Goal: Task Accomplishment & Management: Manage account settings

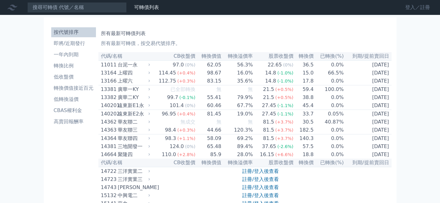
click at [410, 7] on link "登入／註冊" at bounding box center [417, 7] width 35 height 10
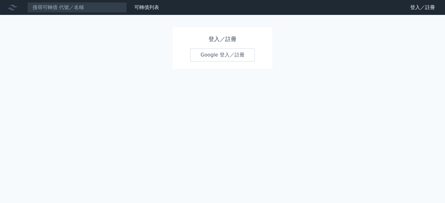
click at [211, 52] on link "Google 登入／註冊" at bounding box center [222, 54] width 65 height 13
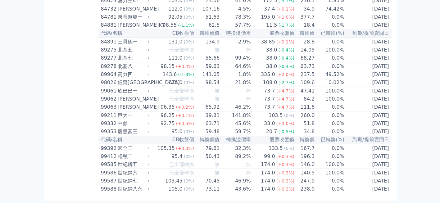
scroll to position [3704, 0]
